Goal: Task Accomplishment & Management: Use online tool/utility

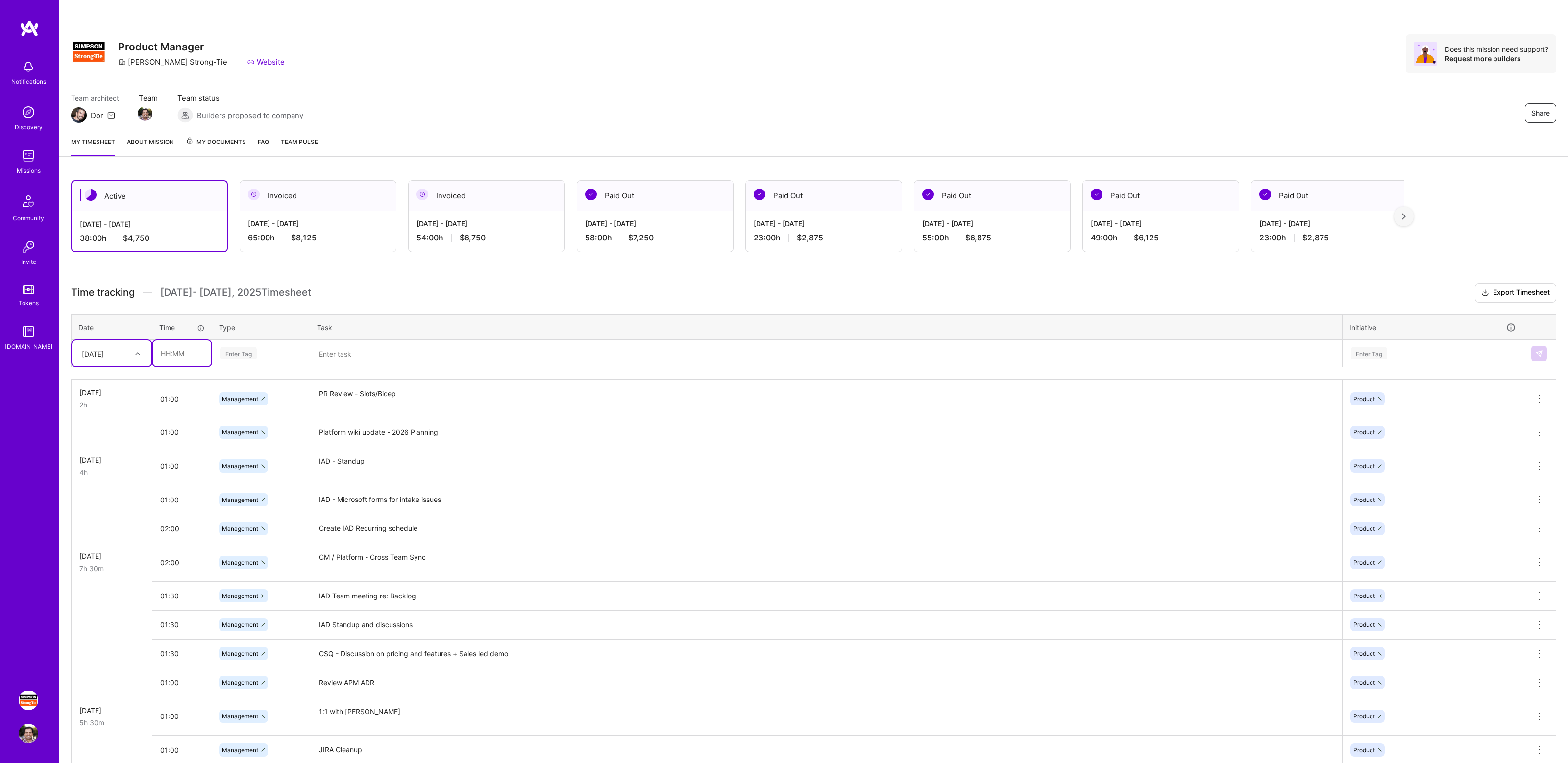
click at [180, 354] on input "text" at bounding box center [181, 353] width 58 height 26
type input "01:00"
type input "man"
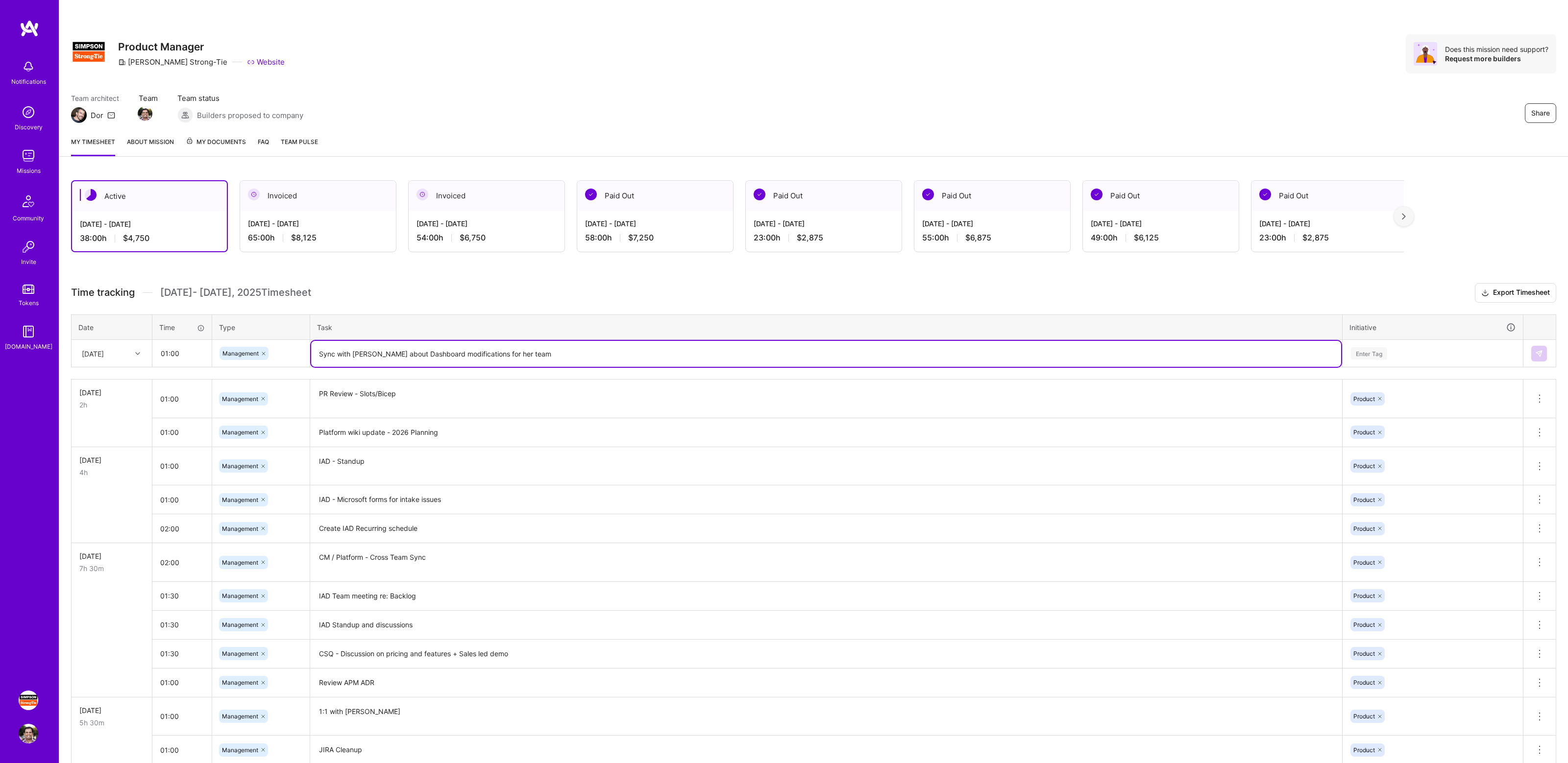
type textarea "Sync with [PERSON_NAME] about Dashboard modifications for her team"
click at [1427, 348] on div "Enter Tag" at bounding box center [1432, 353] width 165 height 13
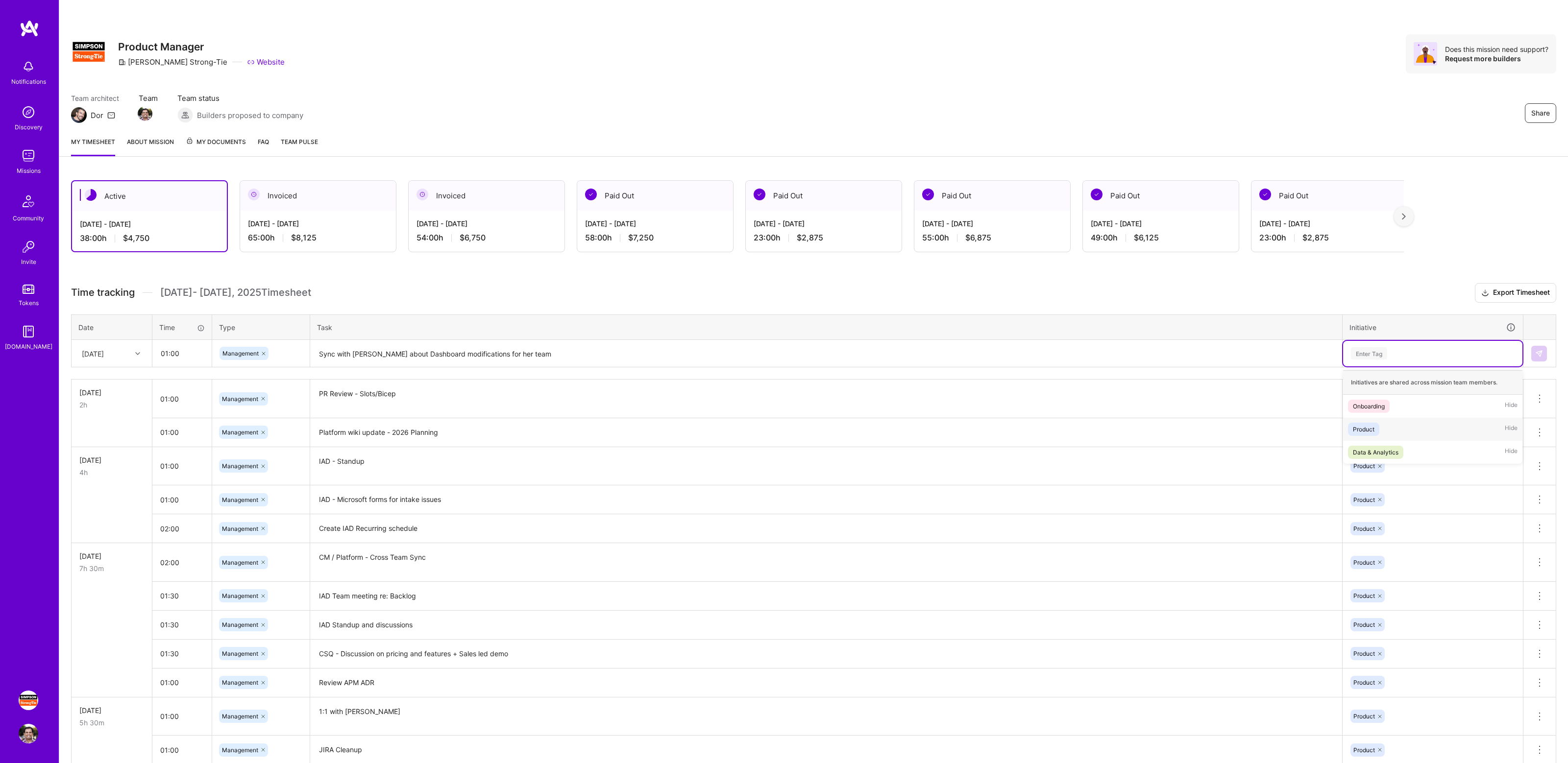
click at [1396, 431] on div "Product Hide" at bounding box center [1433, 428] width 180 height 23
click at [1533, 349] on button at bounding box center [1539, 353] width 16 height 16
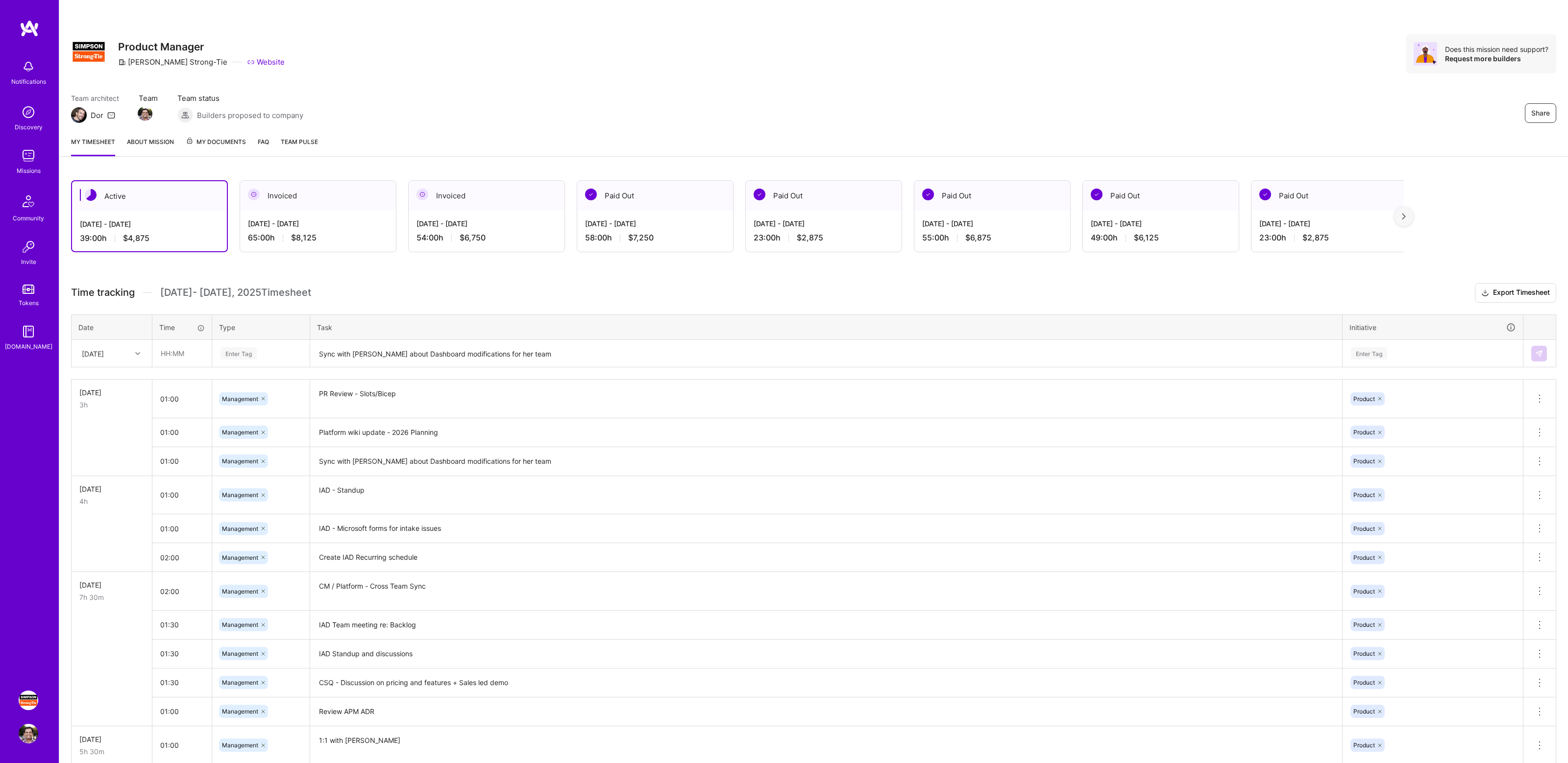
click at [512, 284] on h3 "Time tracking [DATE] - [DATE] Timesheet Export Timesheet" at bounding box center [814, 293] width 1485 height 19
click at [471, 278] on div "Active [DATE] - [DATE] 39:00 h $4,875 Invoiced [DATE] - [DATE] 65:00 h $8,125 I…" at bounding box center [814, 687] width 1508 height 1036
click at [1129, 77] on div "Share Product Manager [PERSON_NAME]-Tie Website Does this mission need support?…" at bounding box center [814, 65] width 1508 height 129
click at [946, 92] on div "Share Product Manager [PERSON_NAME]-Tie Website Does this mission need support?…" at bounding box center [814, 65] width 1508 height 129
click at [562, 275] on div "Active [DATE] - [DATE] 39:00 h $4,875 Invoiced [DATE] - [DATE] 65:00 h $8,125 I…" at bounding box center [814, 687] width 1508 height 1036
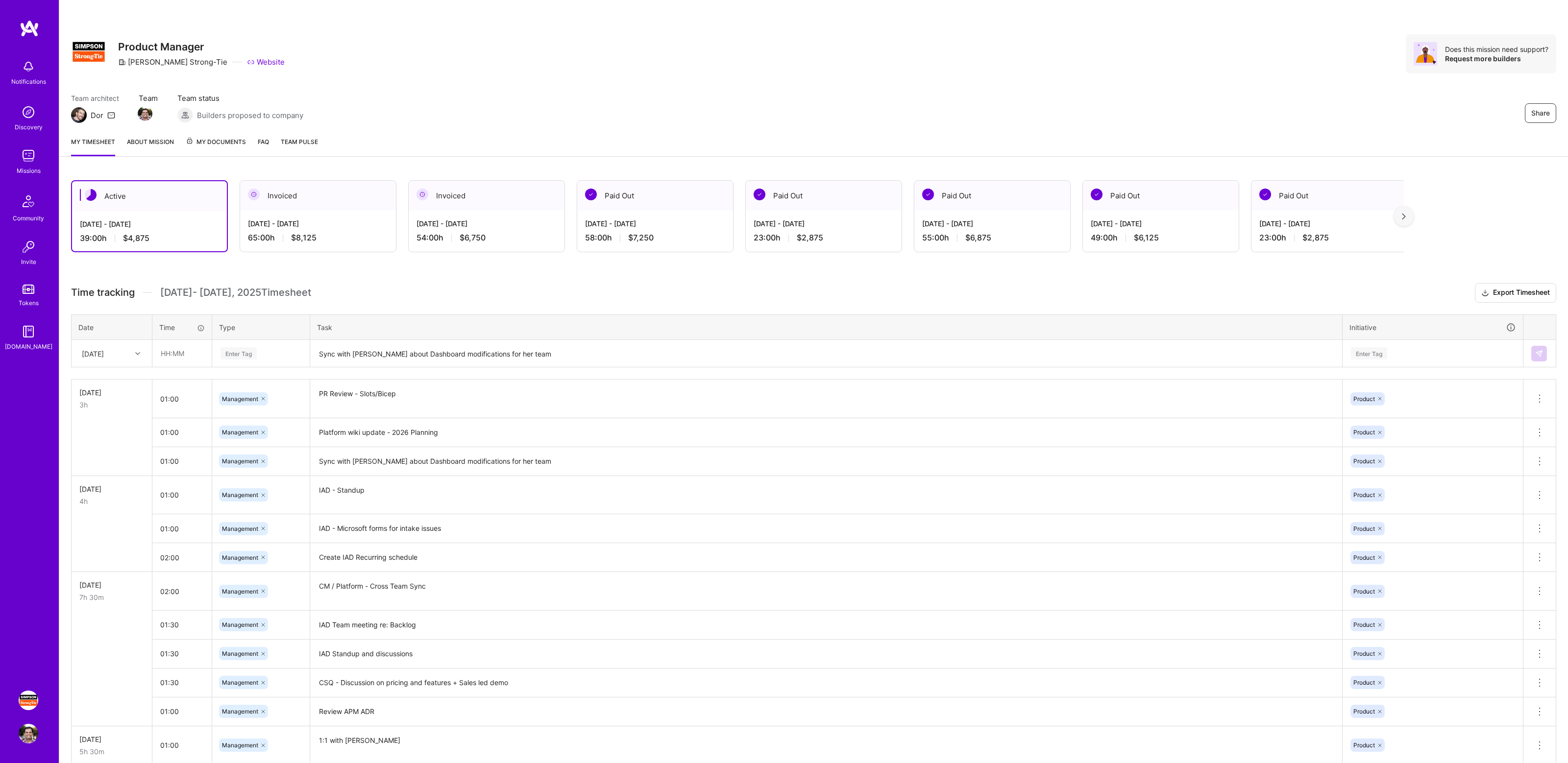
click at [1043, 94] on div "Team architect Dor Team Team status Builders proposed to company Share" at bounding box center [814, 108] width 1485 height 30
